Goal: Download file/media

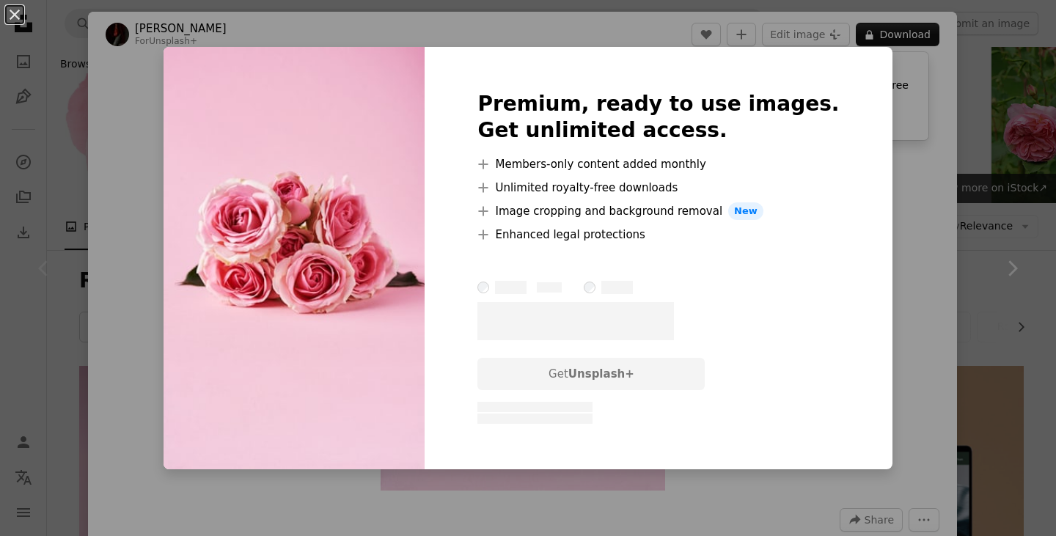
scroll to position [195, 0]
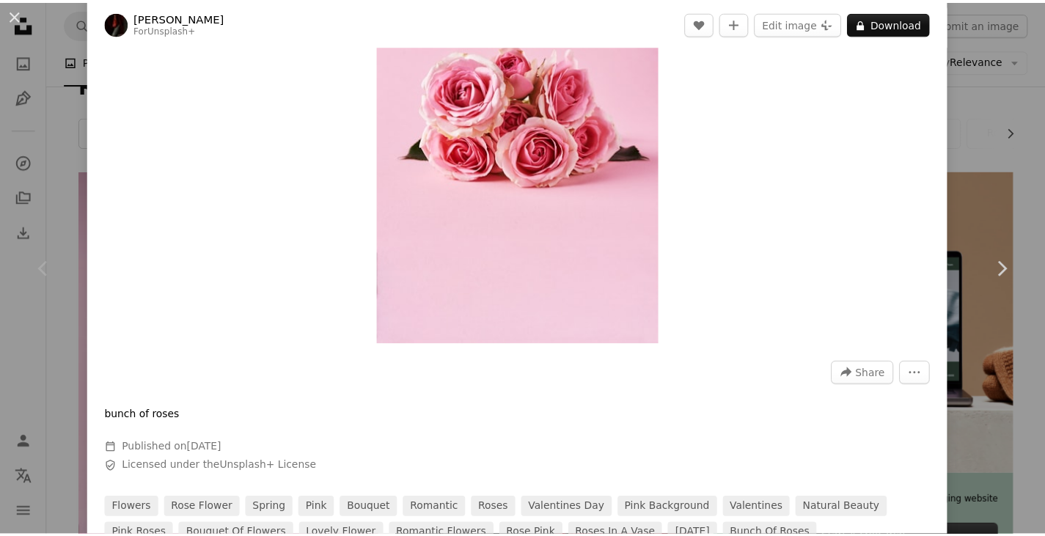
scroll to position [150, 0]
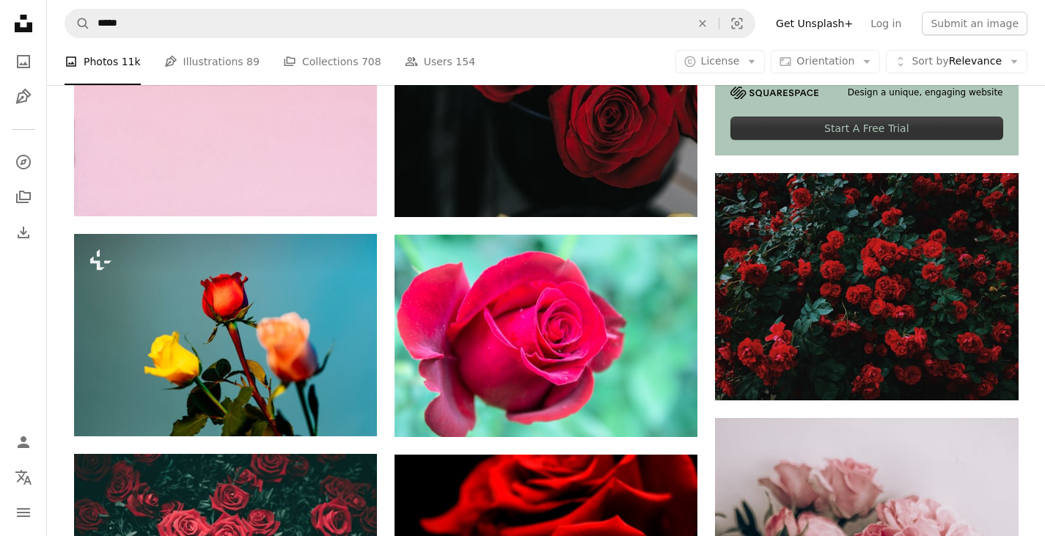
scroll to position [624, 0]
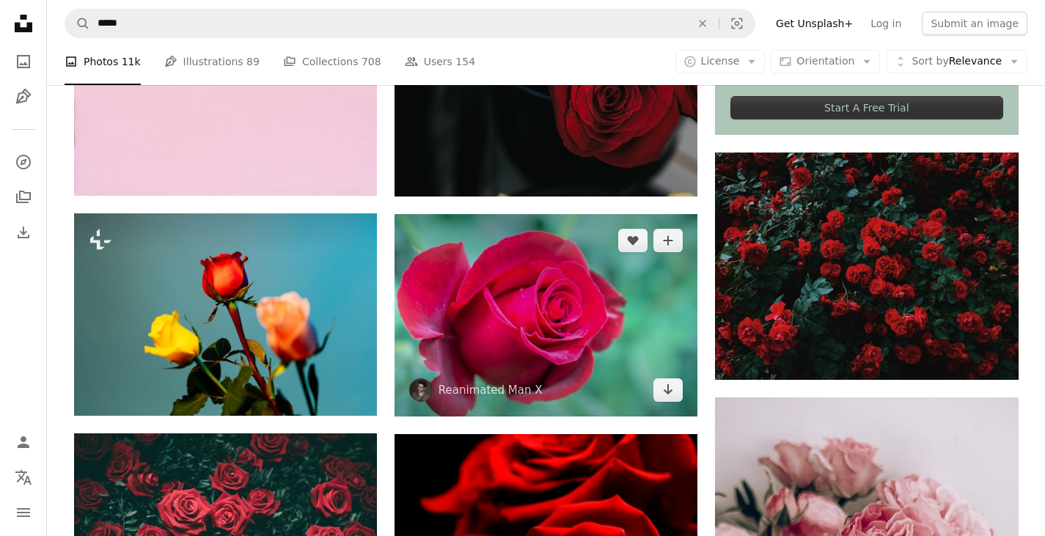
click at [570, 361] on img at bounding box center [545, 315] width 303 height 202
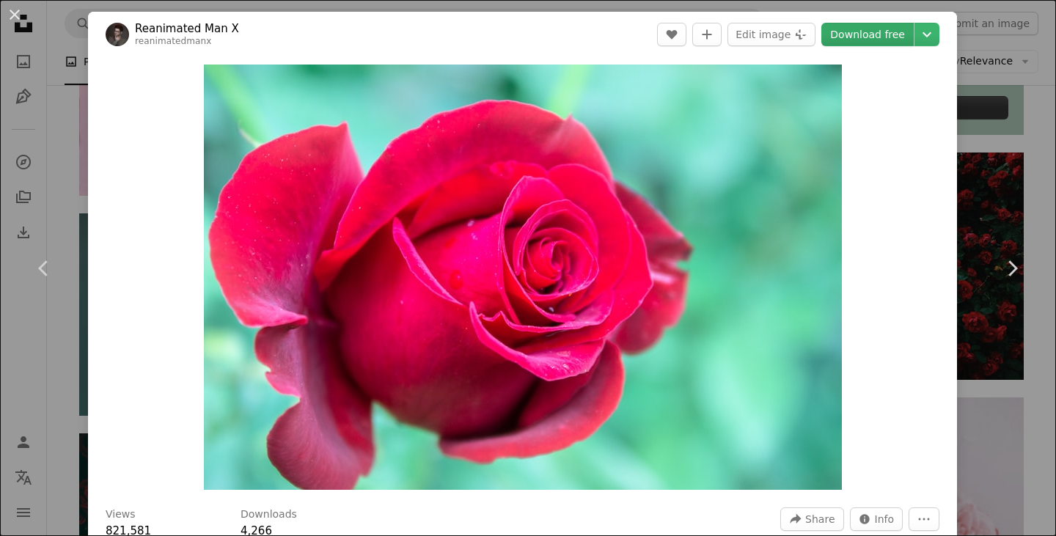
click at [880, 30] on link "Download free" at bounding box center [867, 34] width 92 height 23
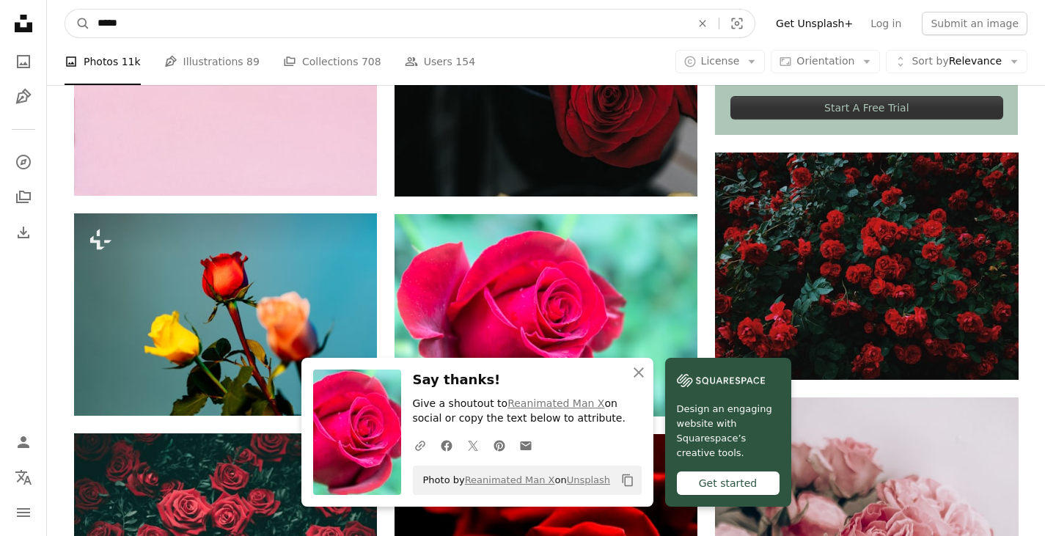
drag, startPoint x: 391, startPoint y: 31, endPoint x: 80, endPoint y: 52, distance: 312.3
type input "*****"
click button "A magnifying glass" at bounding box center [77, 24] width 25 height 28
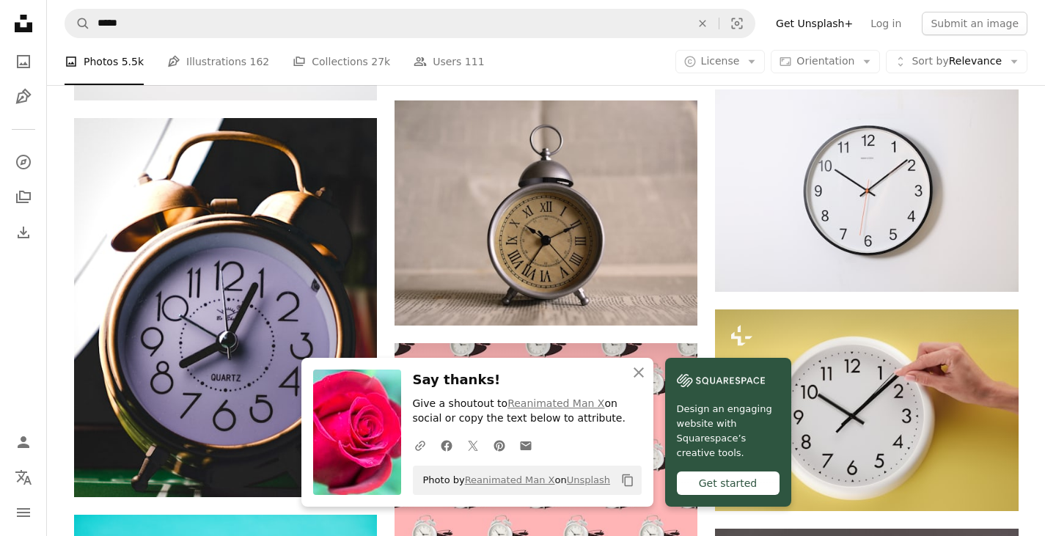
scroll to position [688, 0]
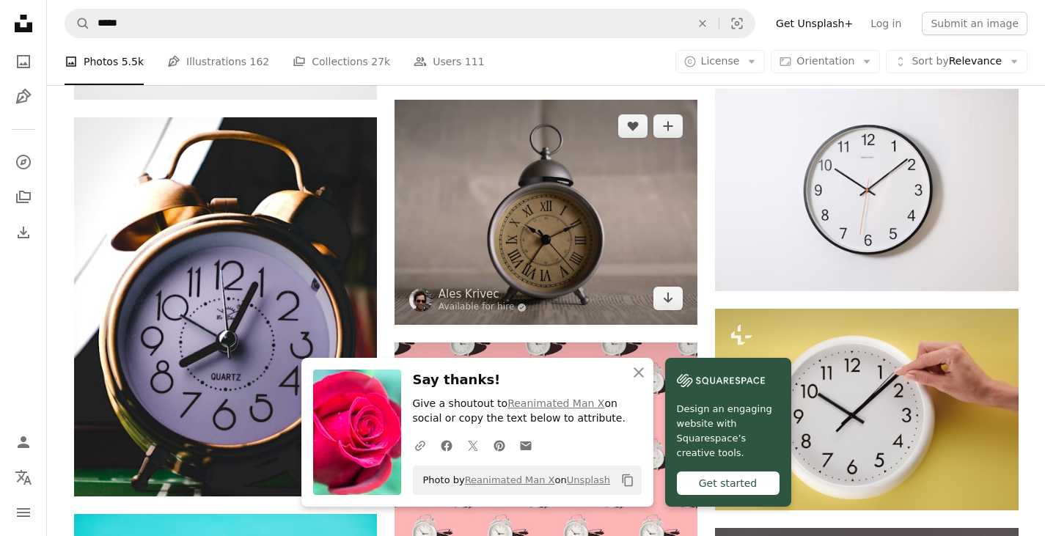
click at [580, 205] on img at bounding box center [545, 213] width 303 height 226
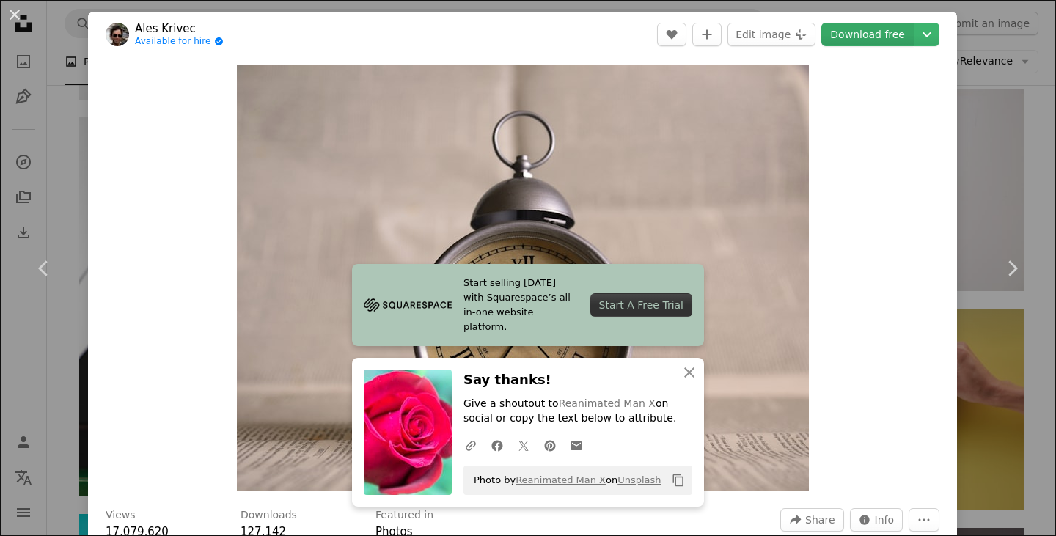
click at [864, 34] on link "Download free" at bounding box center [867, 34] width 92 height 23
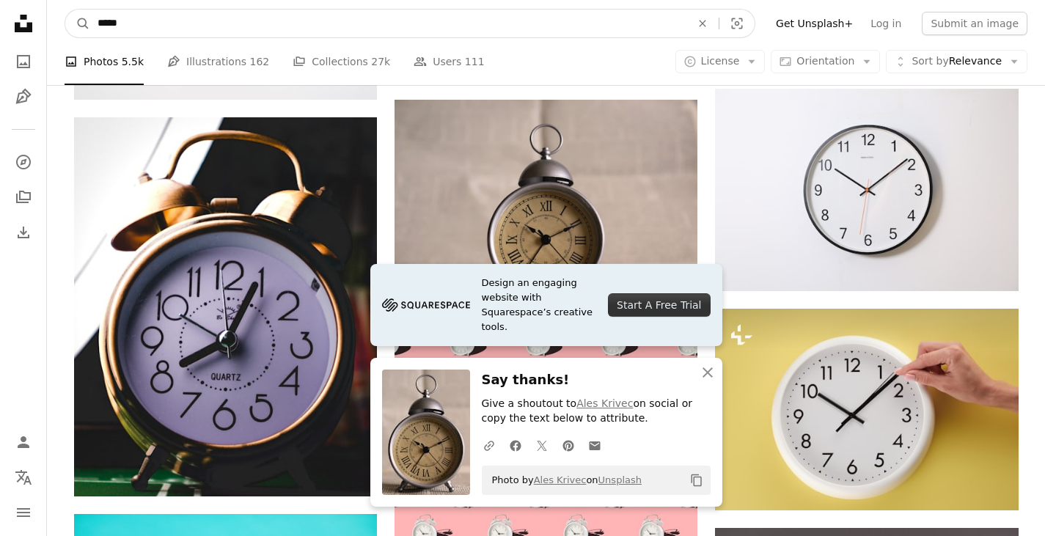
drag, startPoint x: 361, startPoint y: 18, endPoint x: 120, endPoint y: 37, distance: 241.2
click at [120, 37] on input "*****" at bounding box center [388, 24] width 596 height 28
type input "*"
type input "**********"
click at [65, 10] on button "A magnifying glass" at bounding box center [77, 24] width 25 height 28
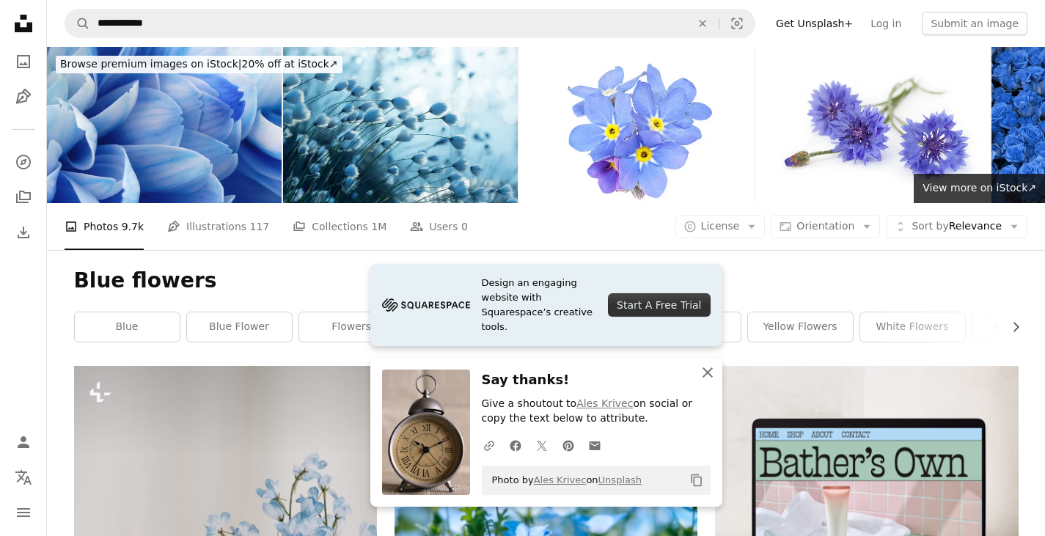
click at [710, 369] on icon "button" at bounding box center [707, 372] width 10 height 10
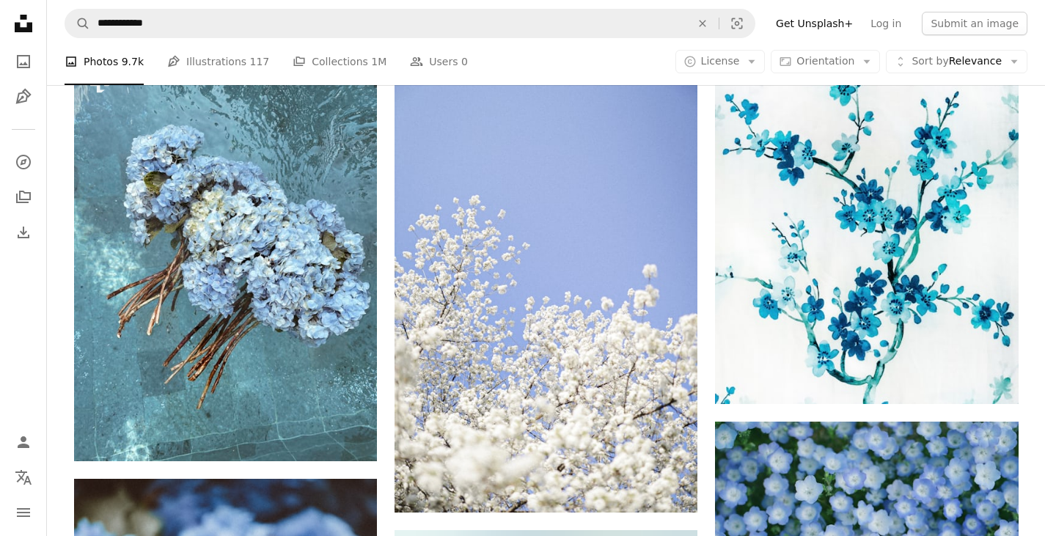
scroll to position [1724, 0]
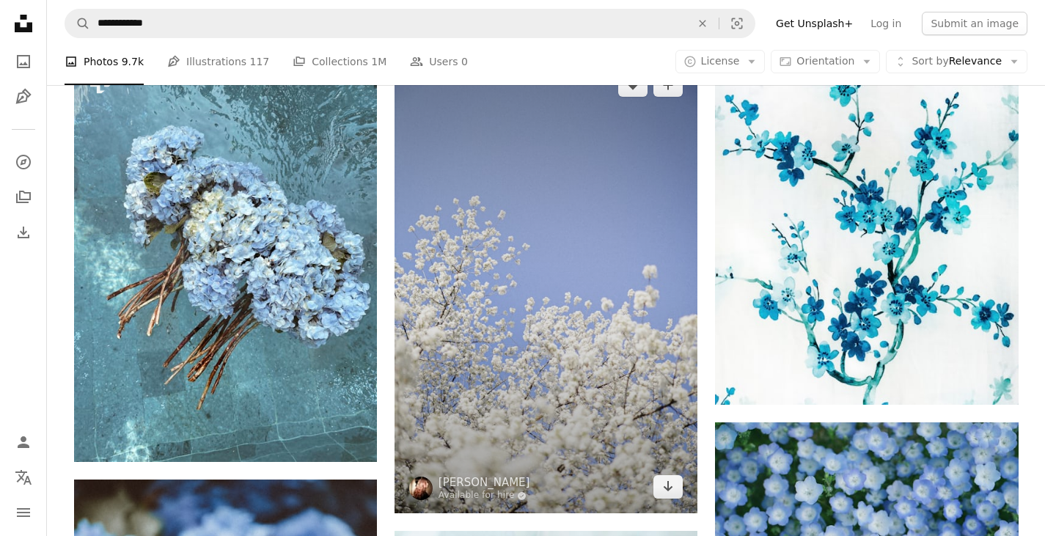
click at [582, 260] on img at bounding box center [545, 286] width 303 height 455
